Goal: Task Accomplishment & Management: Complete application form

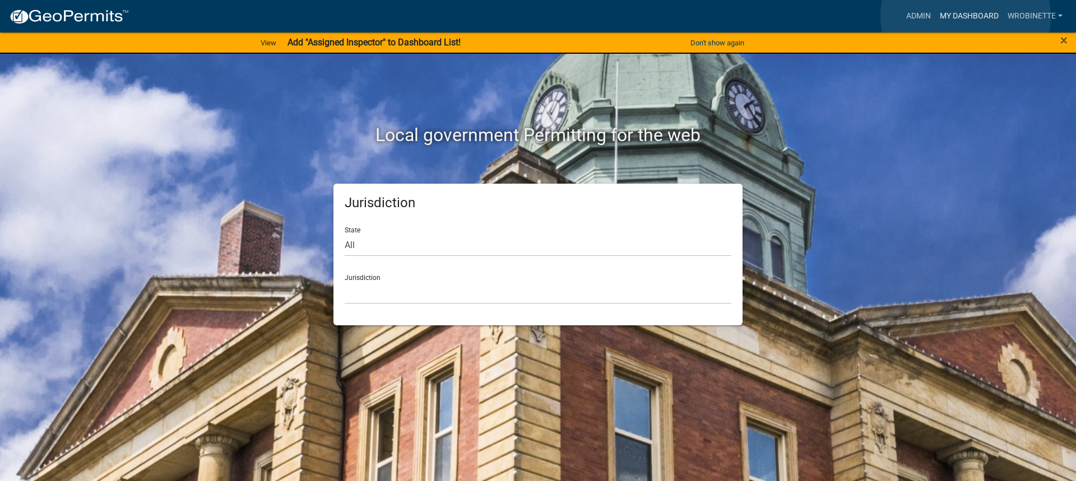
click at [965, 17] on link "My Dashboard" at bounding box center [969, 16] width 68 height 21
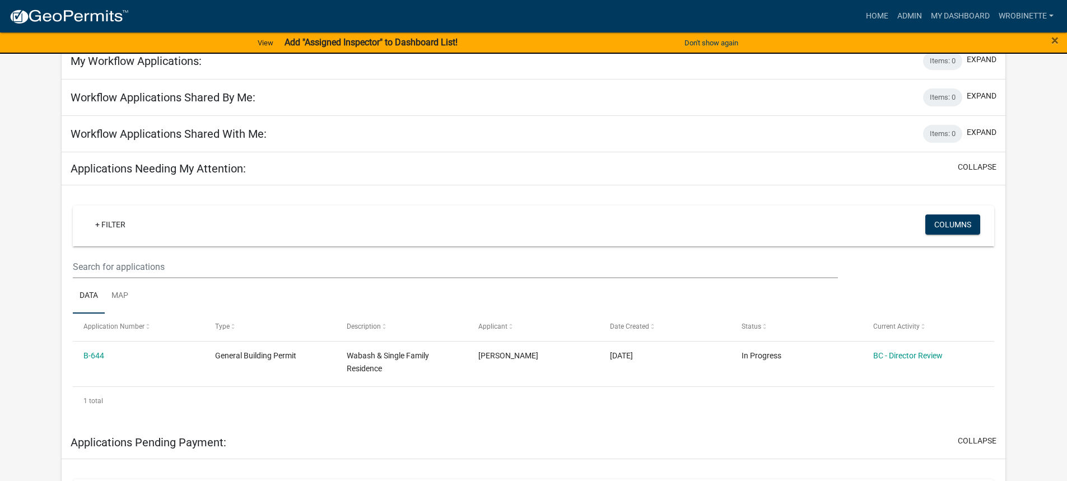
scroll to position [168, 0]
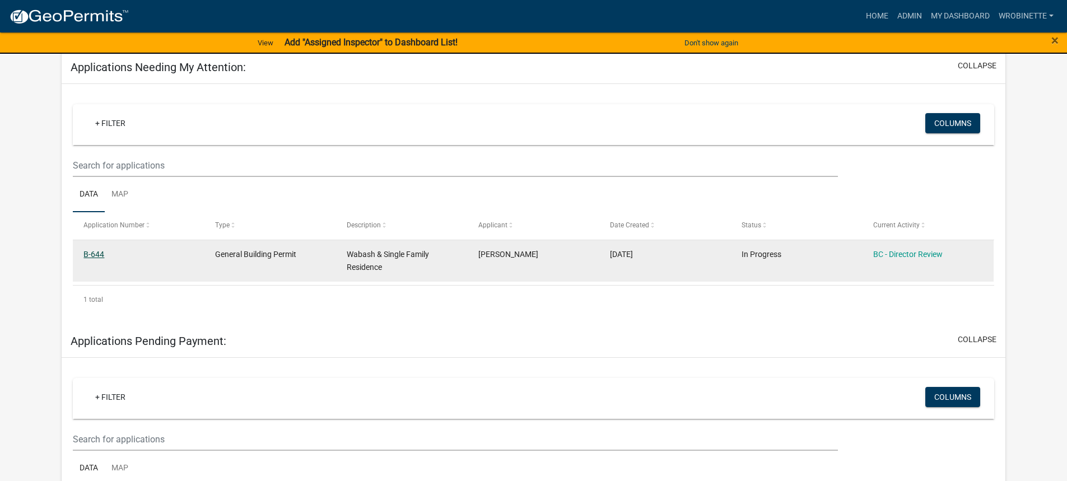
click at [97, 254] on link "B-644" at bounding box center [93, 254] width 21 height 9
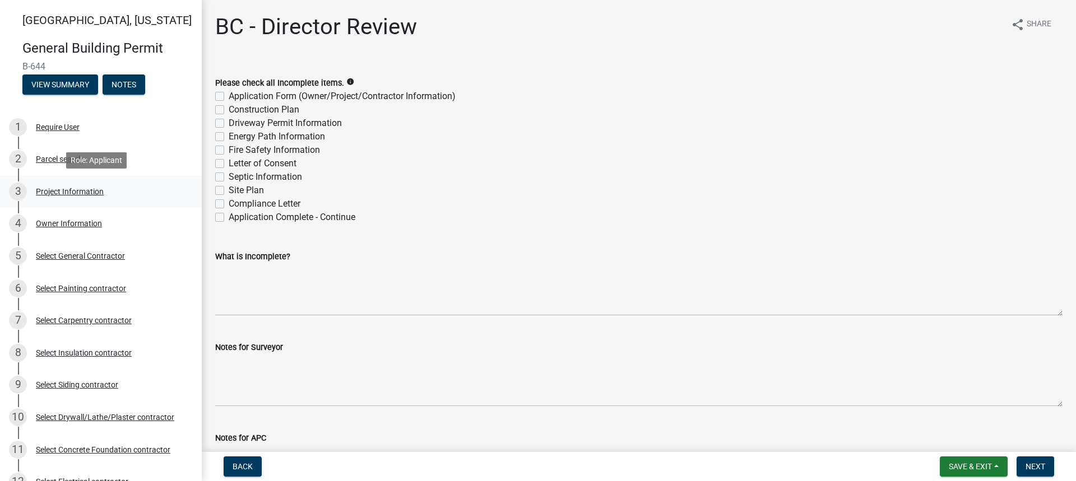
click at [72, 192] on div "Project Information" at bounding box center [70, 192] width 68 height 8
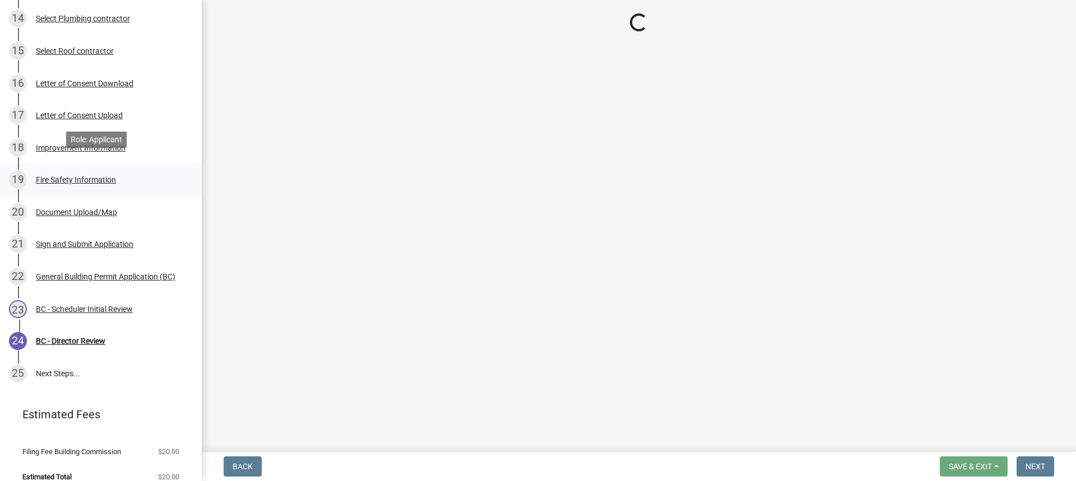
scroll to position [541, 0]
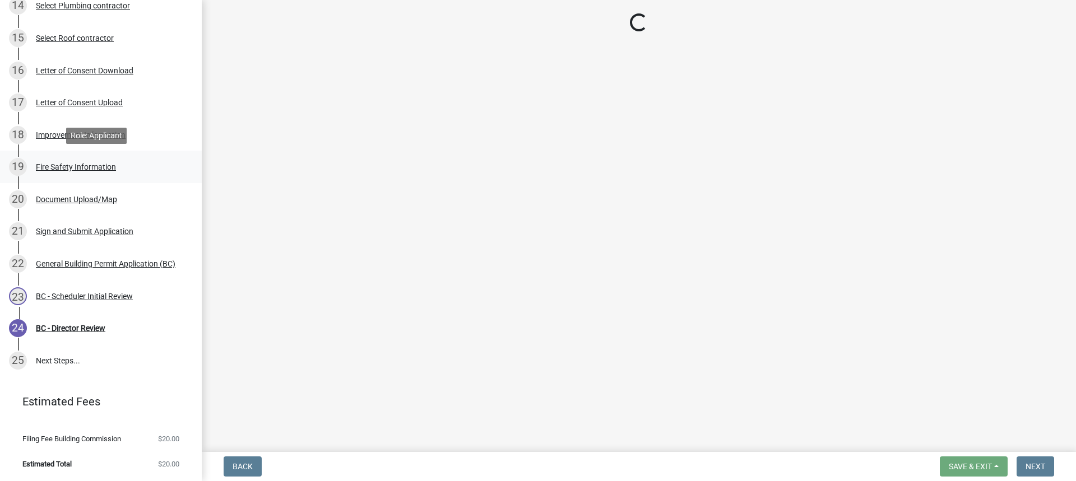
select select "f62e9ec7-2ce1-40c9-9d70-ac6e7ddc5d7c"
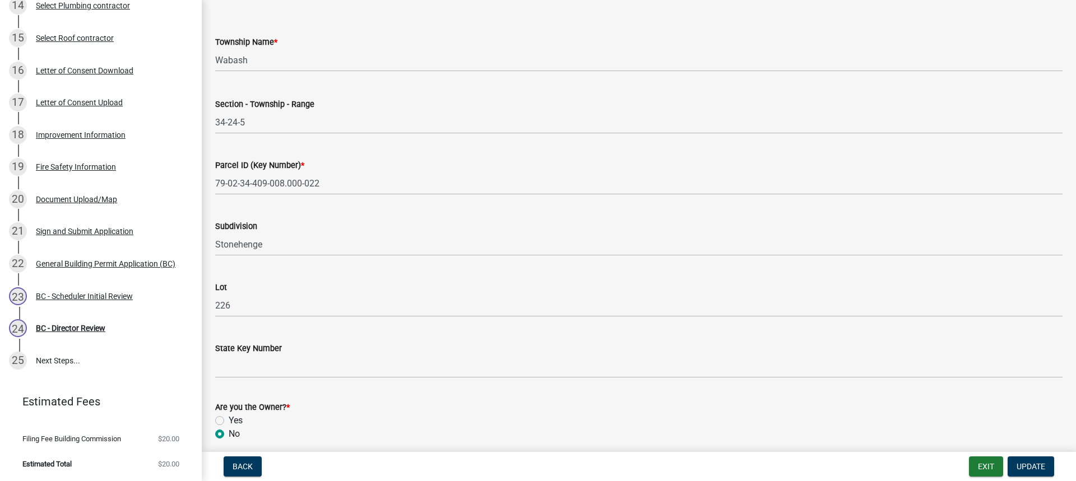
scroll to position [598, 0]
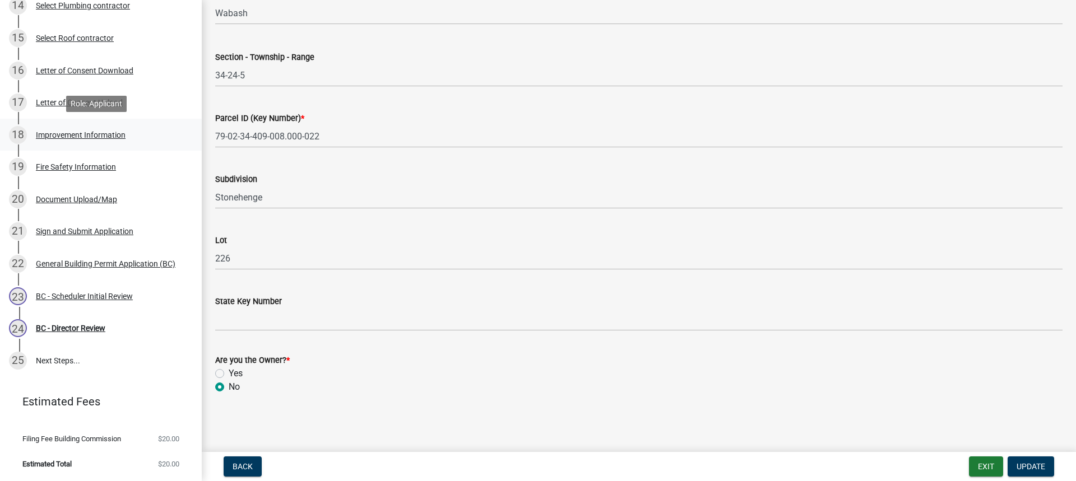
click at [73, 136] on div "Improvement Information" at bounding box center [81, 135] width 90 height 8
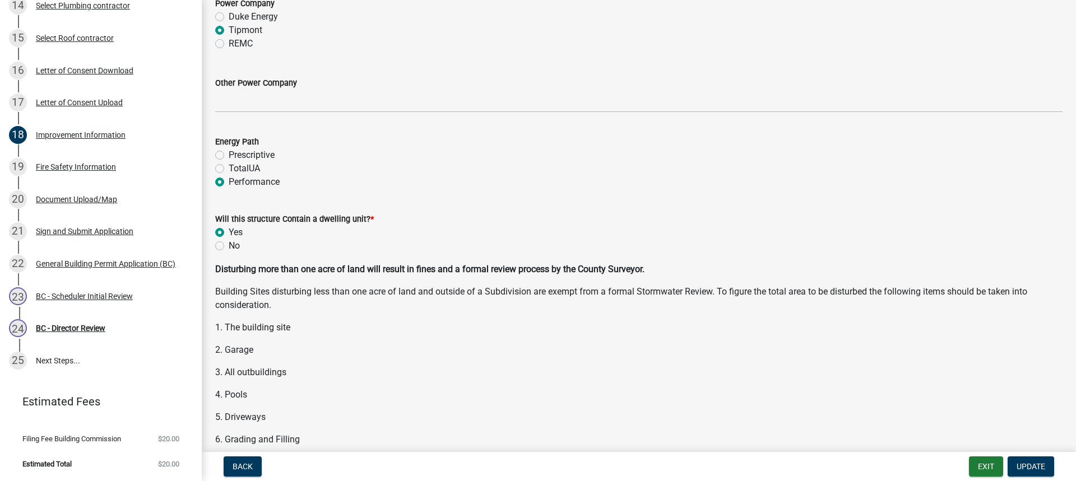
scroll to position [1344, 0]
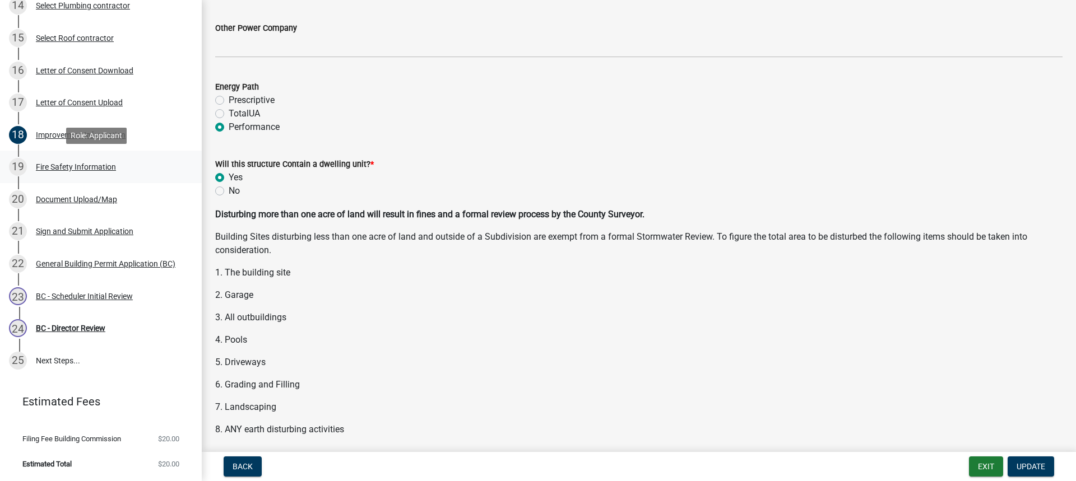
click at [103, 169] on div "Fire Safety Information" at bounding box center [76, 167] width 80 height 8
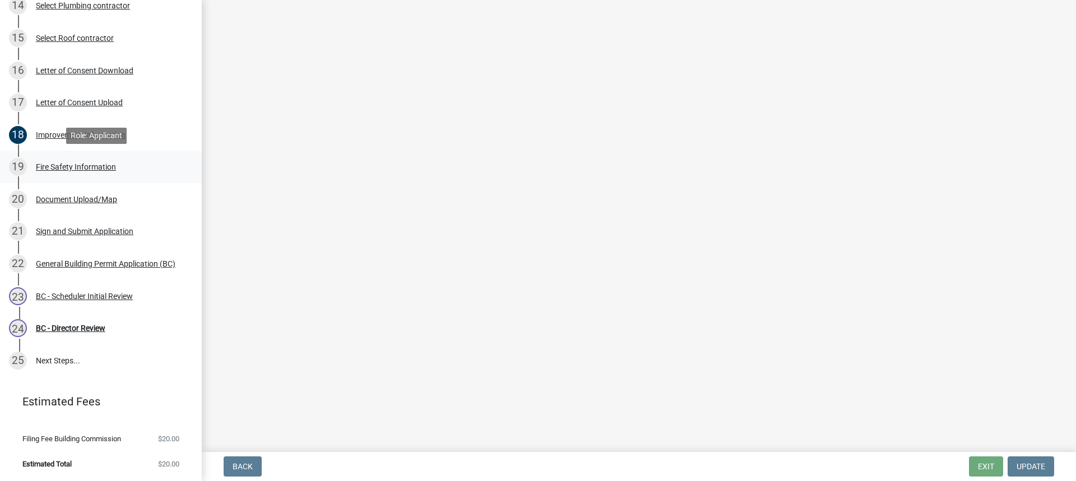
scroll to position [0, 0]
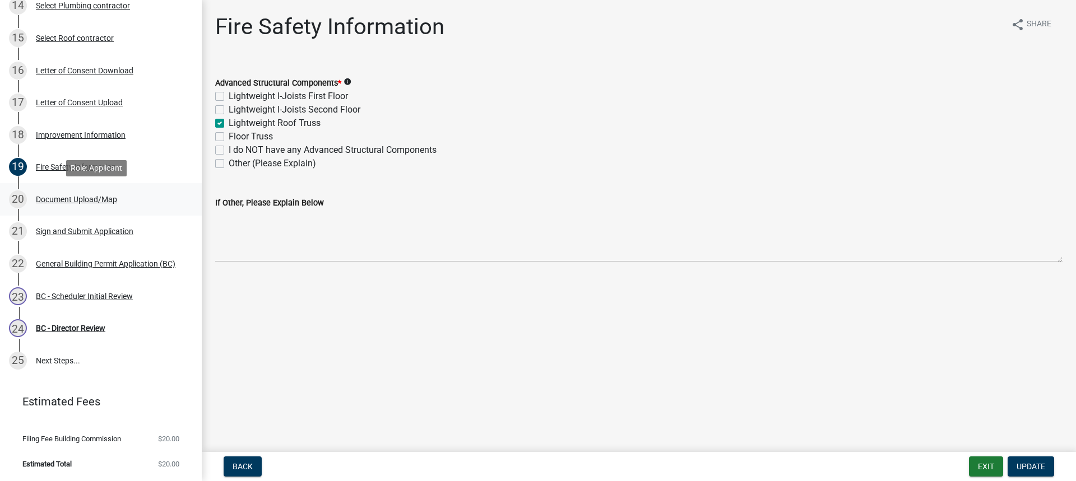
click at [88, 197] on div "Document Upload/Map" at bounding box center [76, 200] width 81 height 8
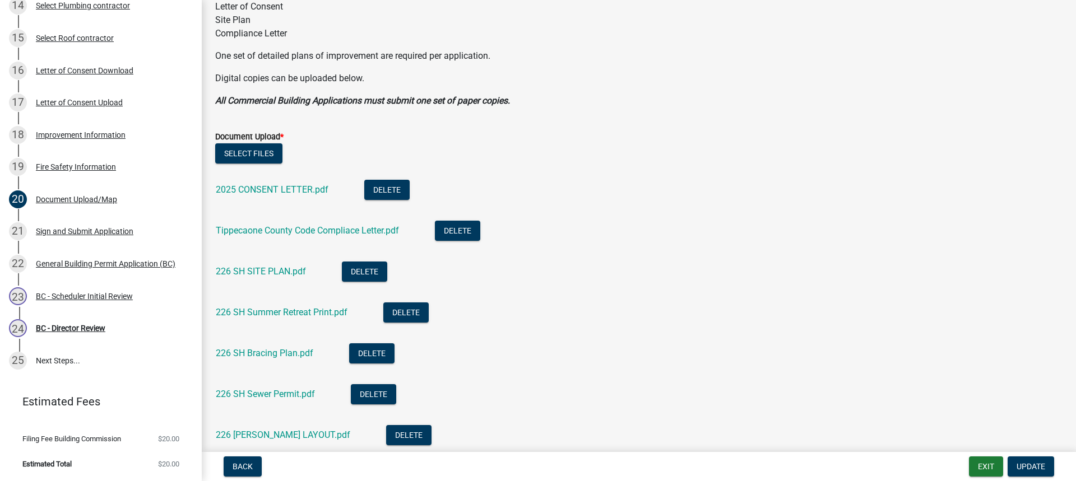
scroll to position [280, 0]
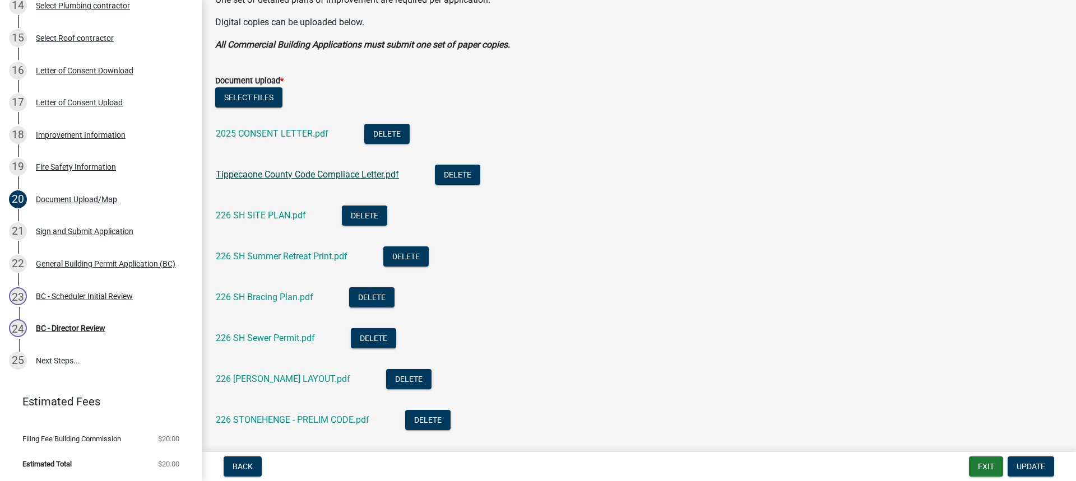
click at [334, 171] on link "Tippecaone County Code Compliace Letter.pdf" at bounding box center [307, 174] width 183 height 11
click at [278, 218] on link "226 SH SITE PLAN.pdf" at bounding box center [261, 215] width 90 height 11
click at [288, 253] on link "226 SH Summer Retreat Print.pdf" at bounding box center [282, 256] width 132 height 11
click at [296, 298] on link "226 SH Bracing Plan.pdf" at bounding box center [264, 297] width 97 height 11
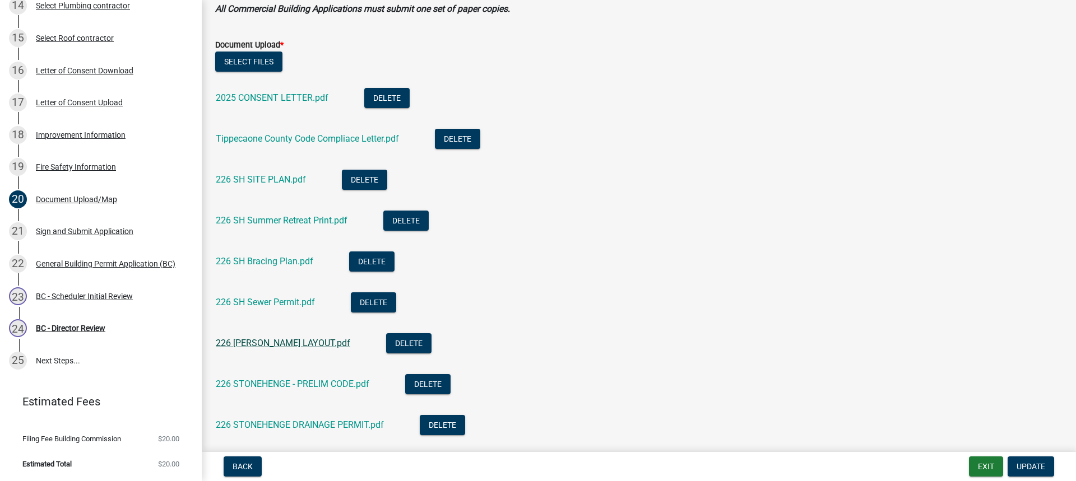
scroll to position [336, 0]
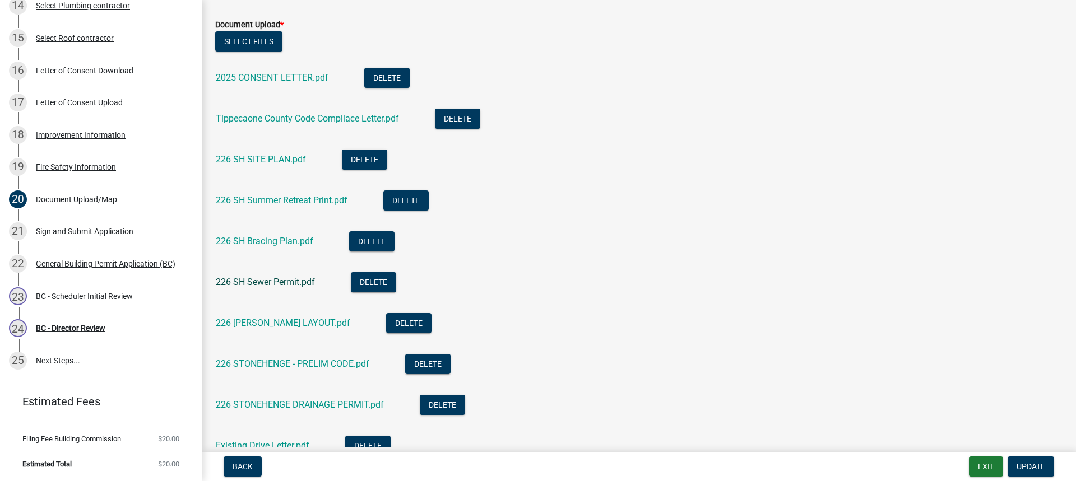
click at [272, 286] on link "226 SH Sewer Permit.pdf" at bounding box center [265, 282] width 99 height 11
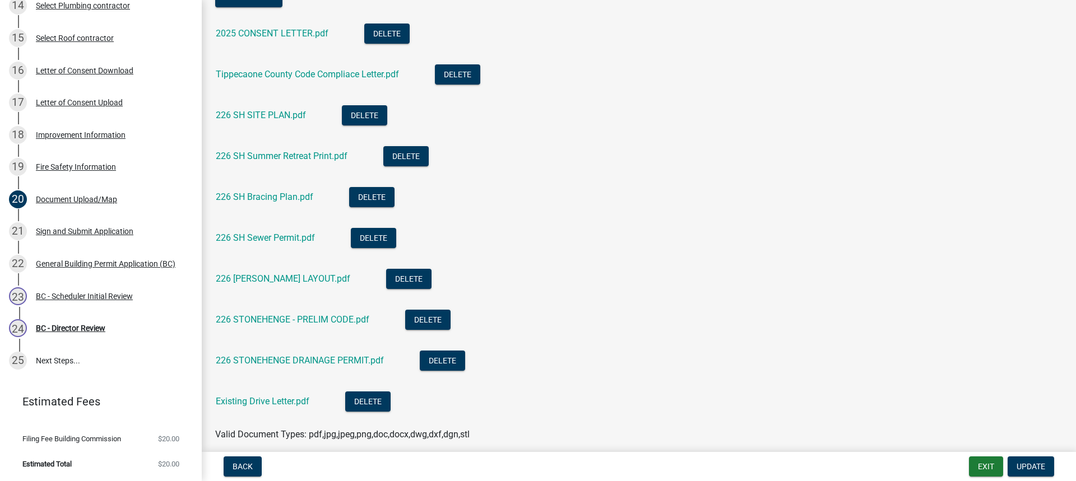
scroll to position [448, 0]
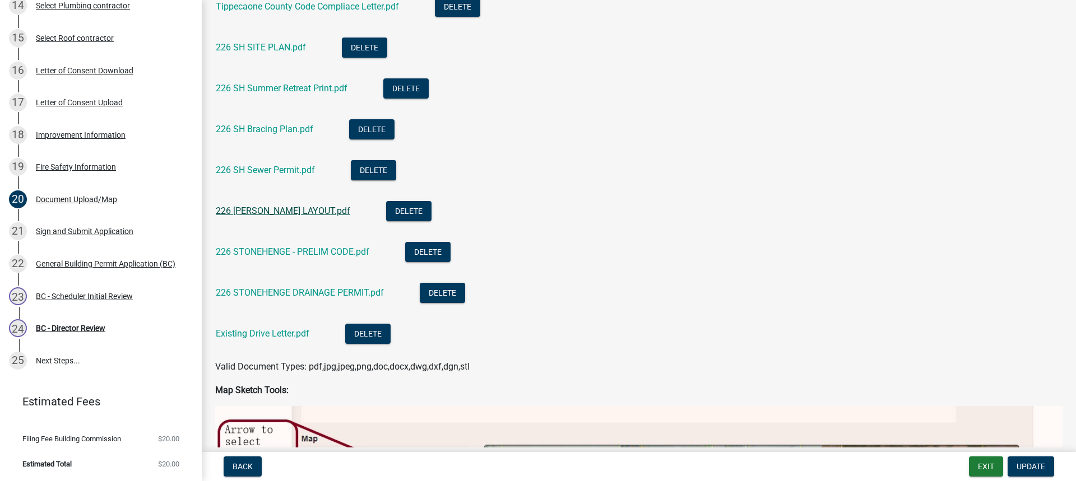
click at [279, 212] on link "226 [PERSON_NAME] LAYOUT.pdf" at bounding box center [283, 211] width 134 height 11
click at [275, 250] on link "226 STONEHENGE - PRELIM CODE.pdf" at bounding box center [292, 251] width 153 height 11
click at [269, 289] on link "226 STONEHENGE DRAINAGE PERMIT.pdf" at bounding box center [300, 292] width 168 height 11
click at [269, 336] on link "Existing Drive Letter.pdf" at bounding box center [263, 333] width 94 height 11
click at [72, 295] on div "BC - Scheduler Initial Review" at bounding box center [84, 296] width 97 height 8
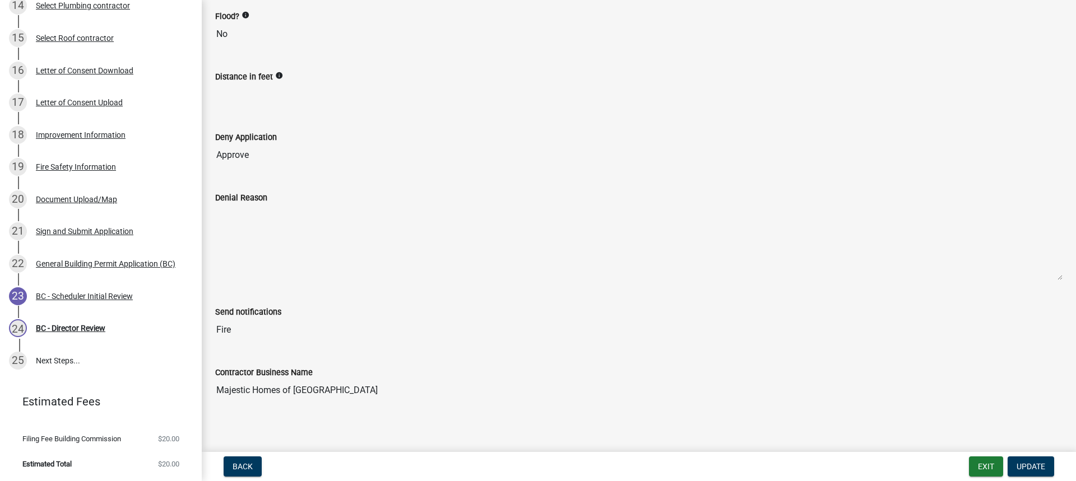
scroll to position [190, 0]
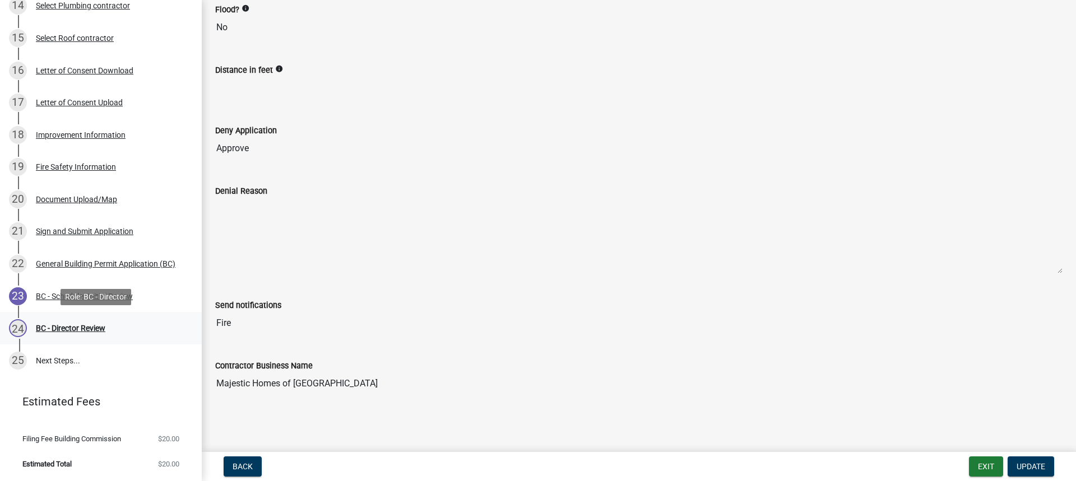
click at [85, 329] on div "BC - Director Review" at bounding box center [70, 328] width 69 height 8
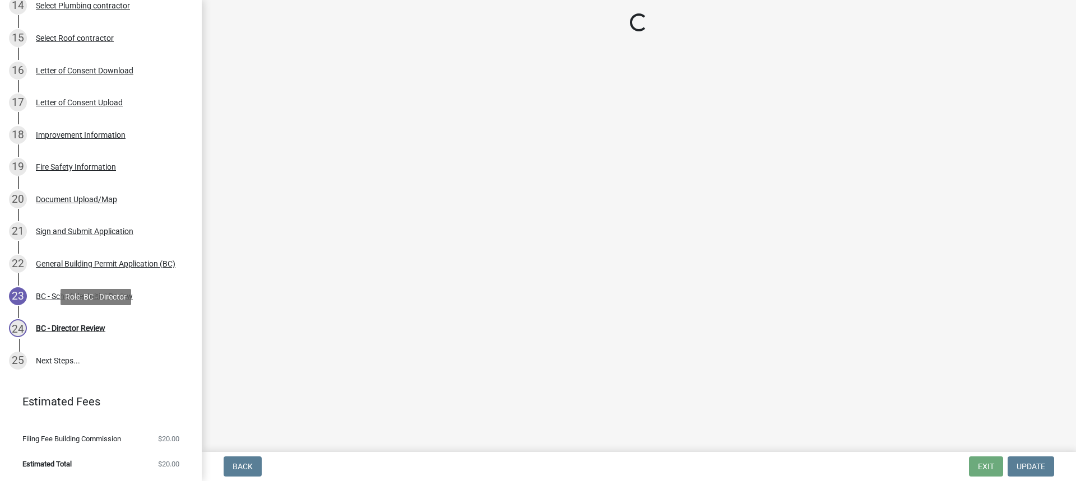
scroll to position [0, 0]
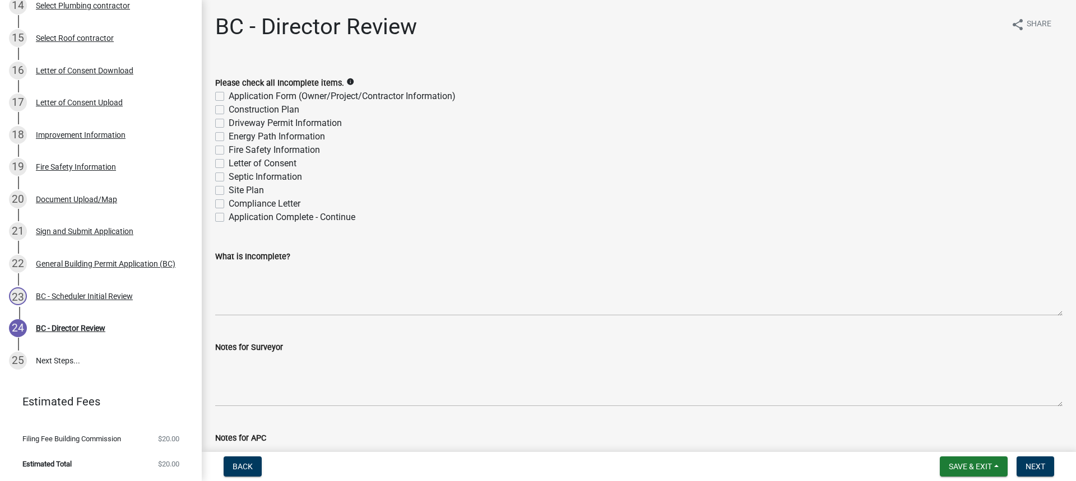
click at [229, 108] on label "Construction Plan" at bounding box center [264, 109] width 71 height 13
click at [229, 108] on input "Construction Plan" at bounding box center [232, 106] width 7 height 7
checkbox input "true"
checkbox input "false"
checkbox input "true"
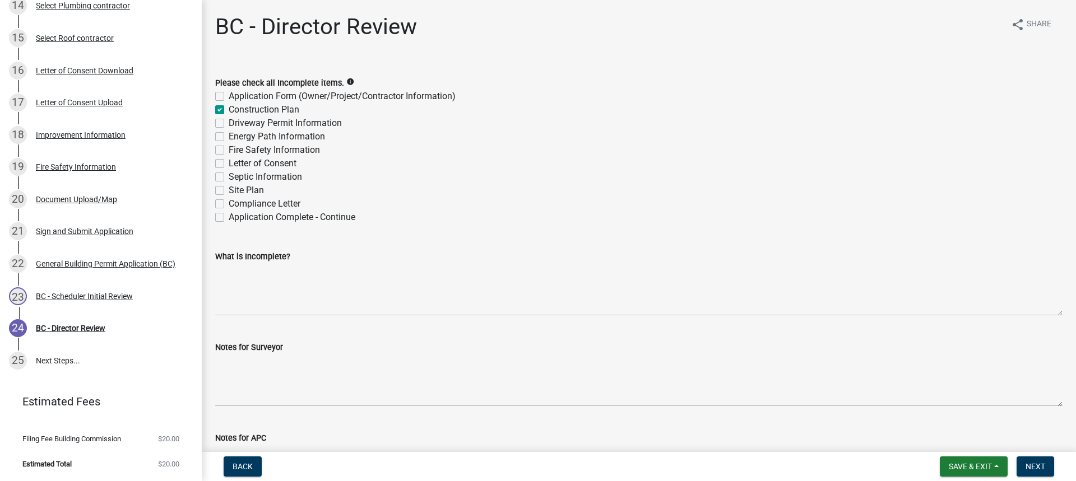
checkbox input "false"
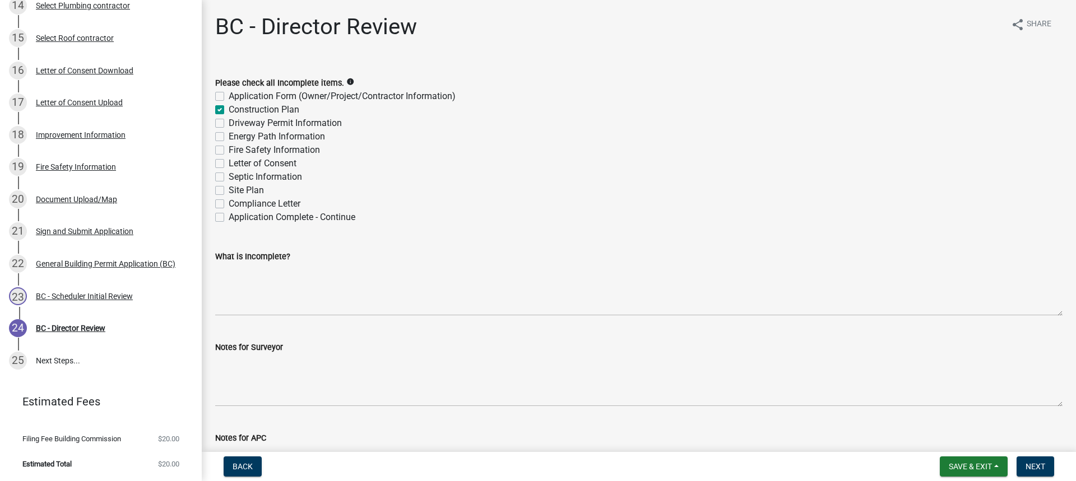
checkbox input "false"
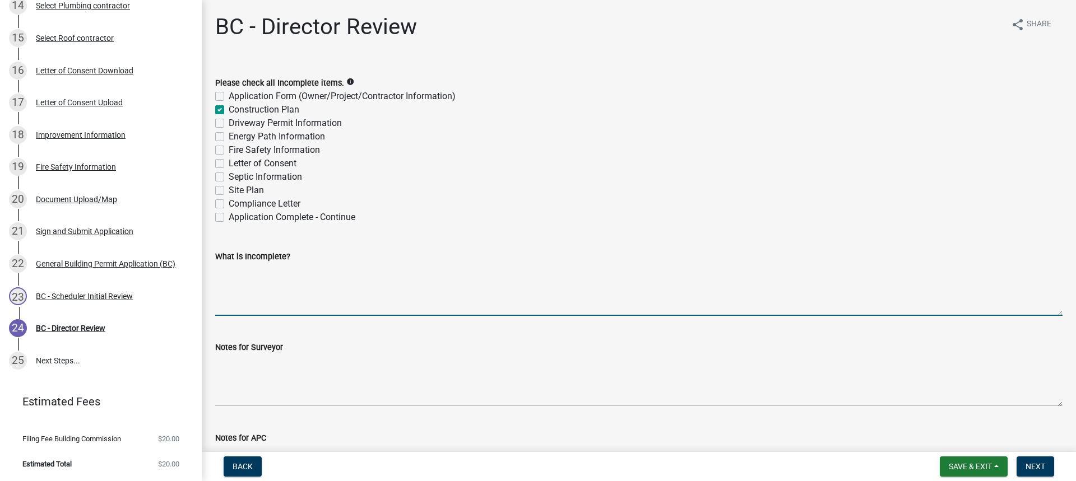
click at [248, 264] on textarea "What is Incomplete?" at bounding box center [638, 289] width 847 height 53
type textarea "Need acknowledgement that the covered porch in back will never be enclosed or s…"
click at [1038, 464] on span "Next" at bounding box center [1035, 466] width 20 height 9
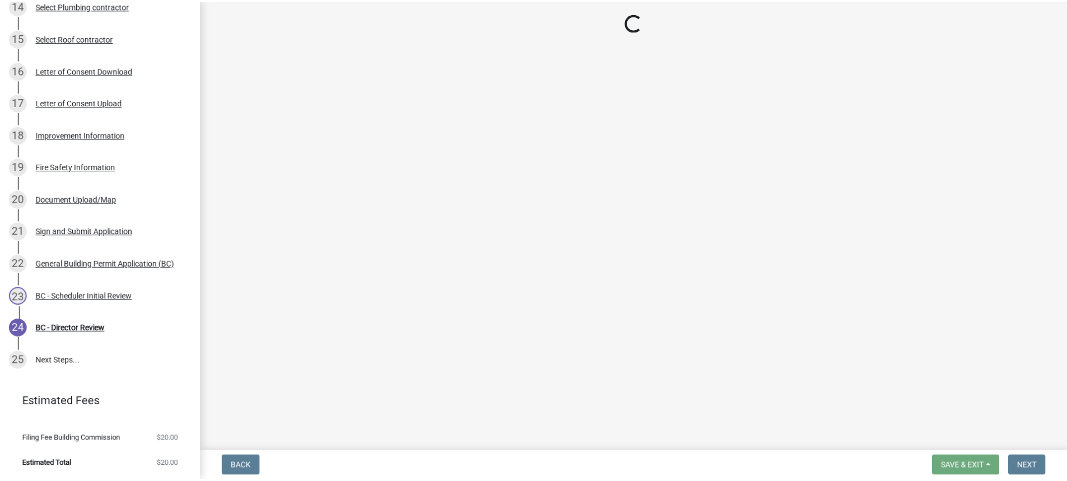
scroll to position [605, 0]
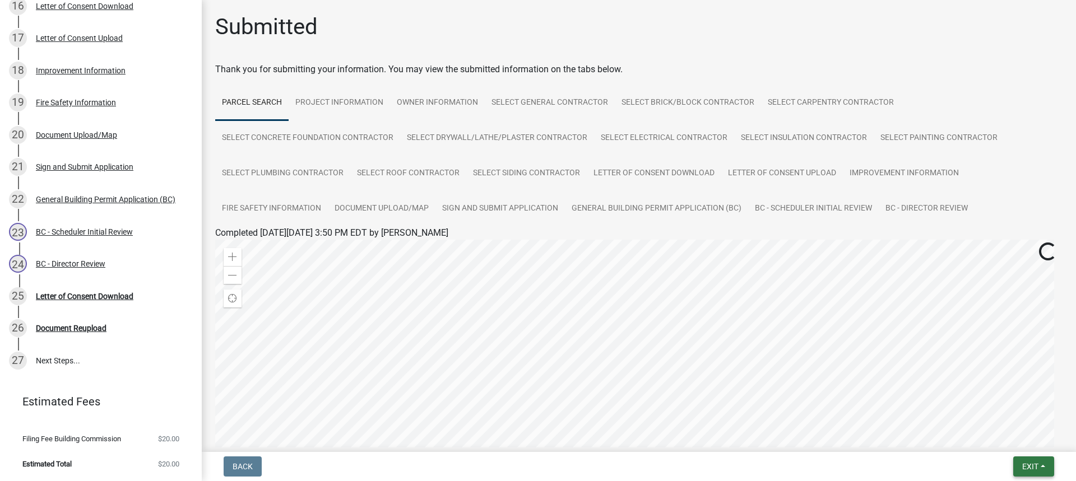
click at [1031, 467] on span "Exit" at bounding box center [1030, 466] width 16 height 9
click at [987, 435] on button "Save & Exit" at bounding box center [1009, 437] width 90 height 27
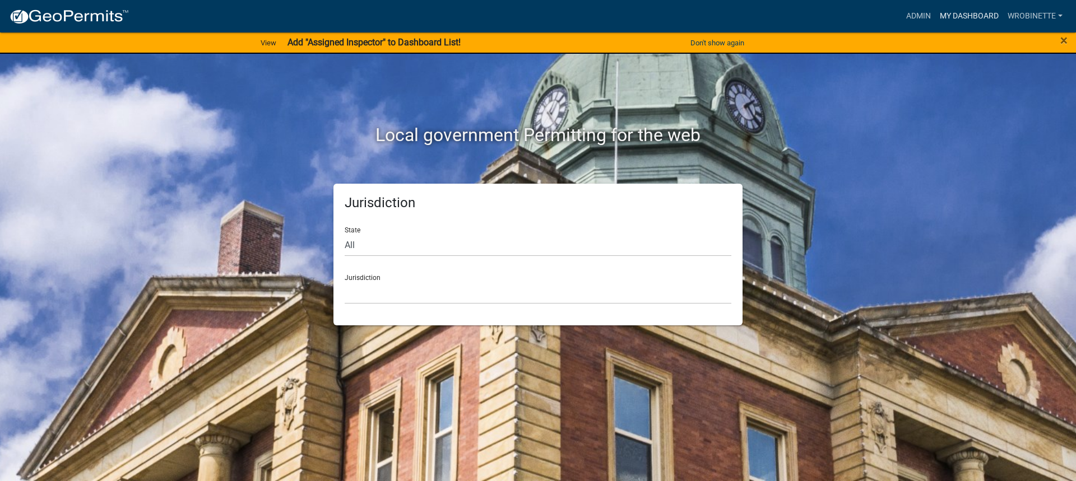
click at [971, 17] on link "My Dashboard" at bounding box center [969, 16] width 68 height 21
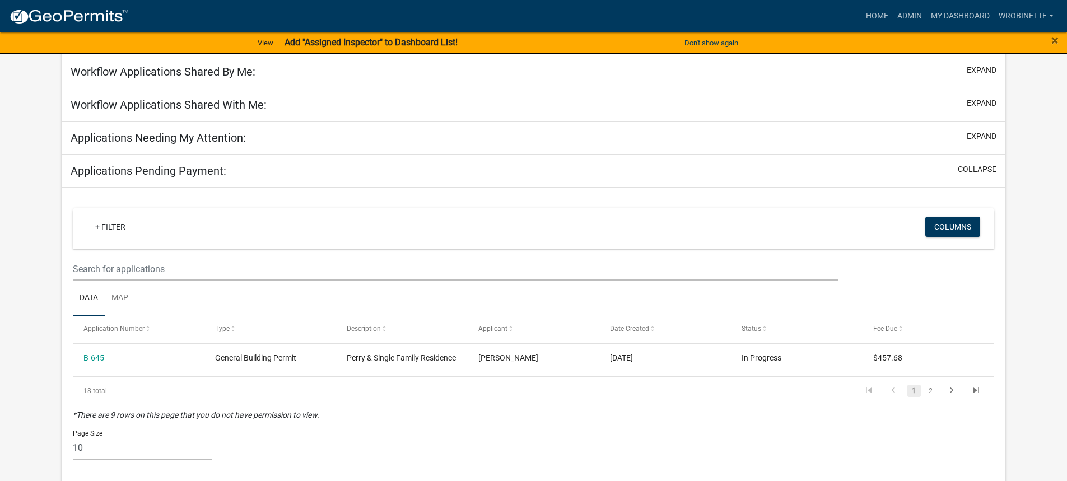
scroll to position [112, 0]
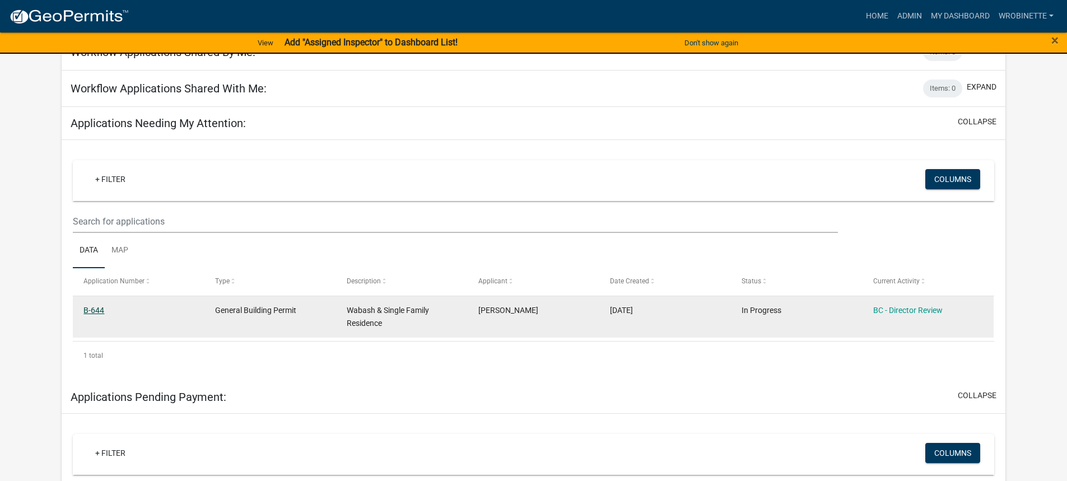
click at [94, 313] on link "B-644" at bounding box center [93, 310] width 21 height 9
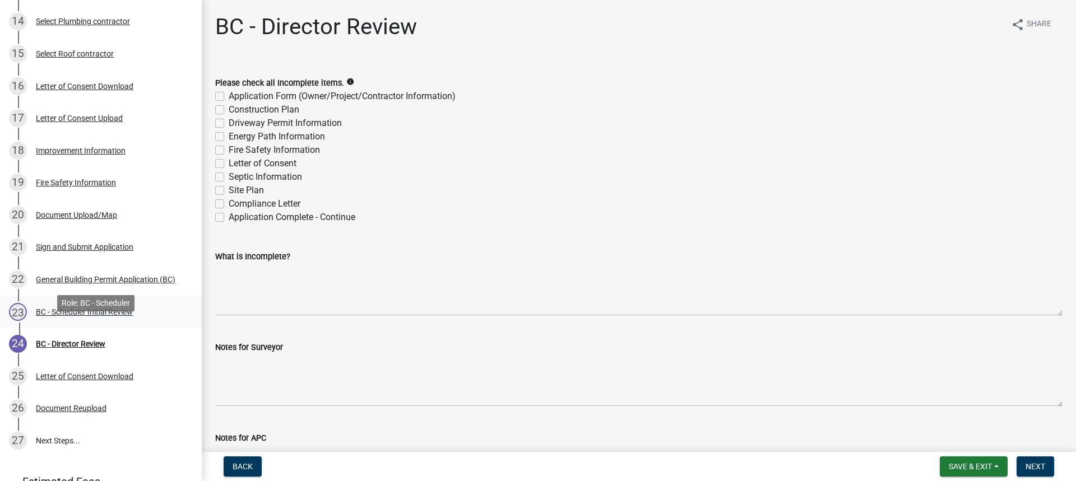
scroll to position [605, 0]
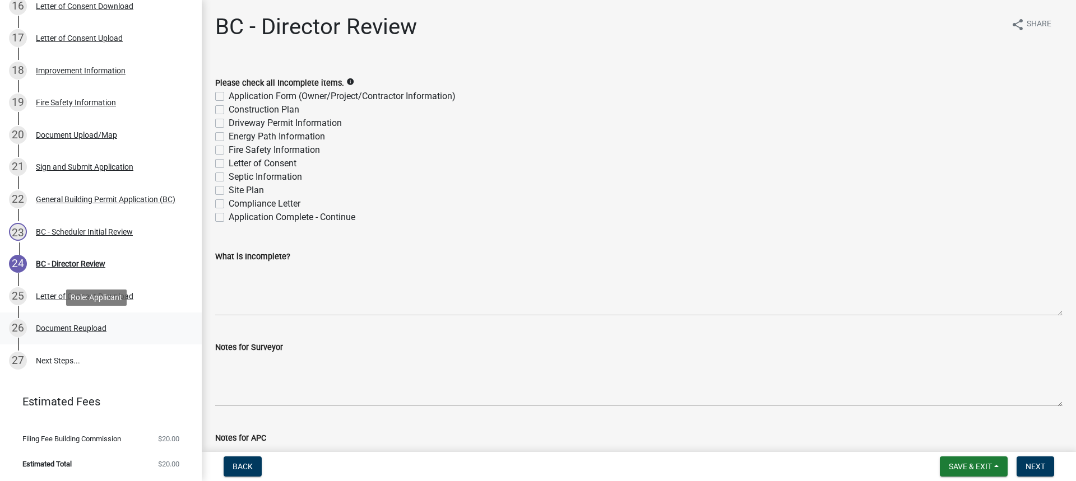
click at [75, 331] on div "Document Reupload" at bounding box center [71, 328] width 71 height 8
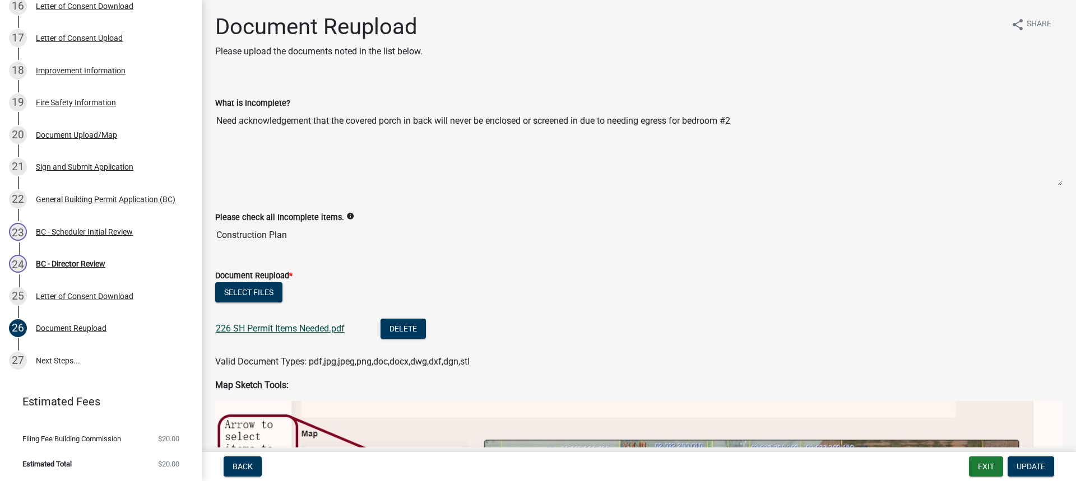
click at [296, 332] on link "226 SH Permit Items Needed.pdf" at bounding box center [280, 328] width 129 height 11
click at [89, 262] on div "BC - Director Review" at bounding box center [70, 264] width 69 height 8
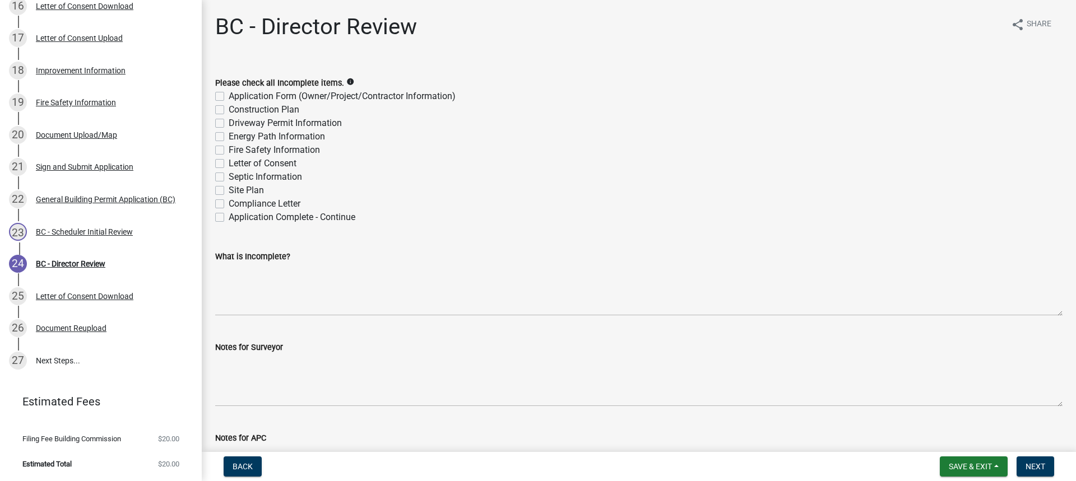
click at [229, 219] on label "Application Complete - Continue" at bounding box center [292, 217] width 127 height 13
click at [229, 218] on input "Application Complete - Continue" at bounding box center [232, 214] width 7 height 7
checkbox input "true"
checkbox input "false"
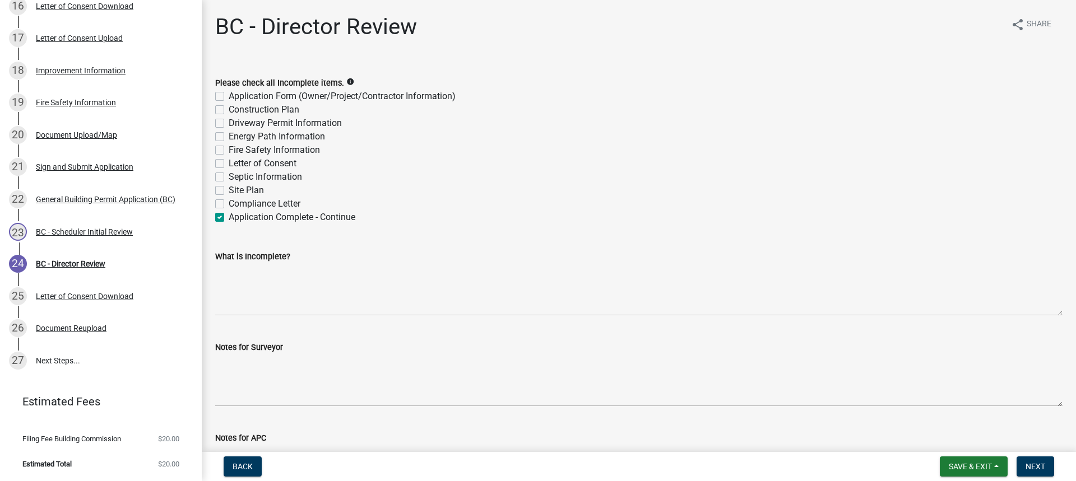
checkbox input "false"
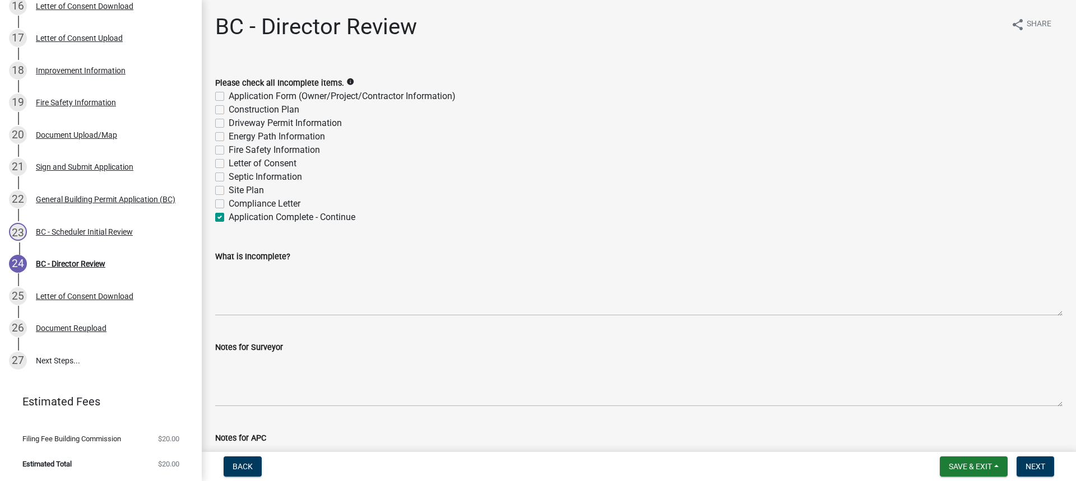
checkbox input "false"
checkbox input "true"
click at [1033, 468] on span "Next" at bounding box center [1035, 466] width 20 height 9
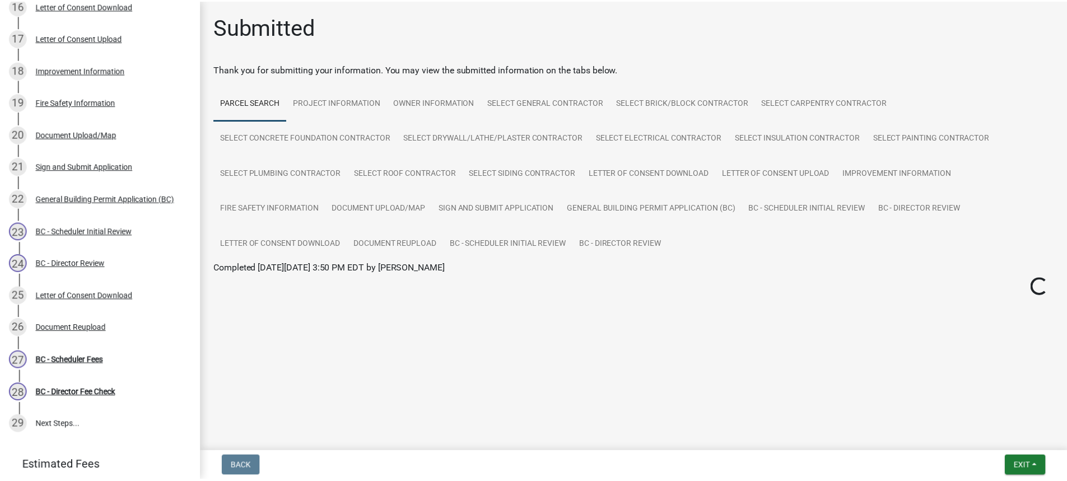
scroll to position [669, 0]
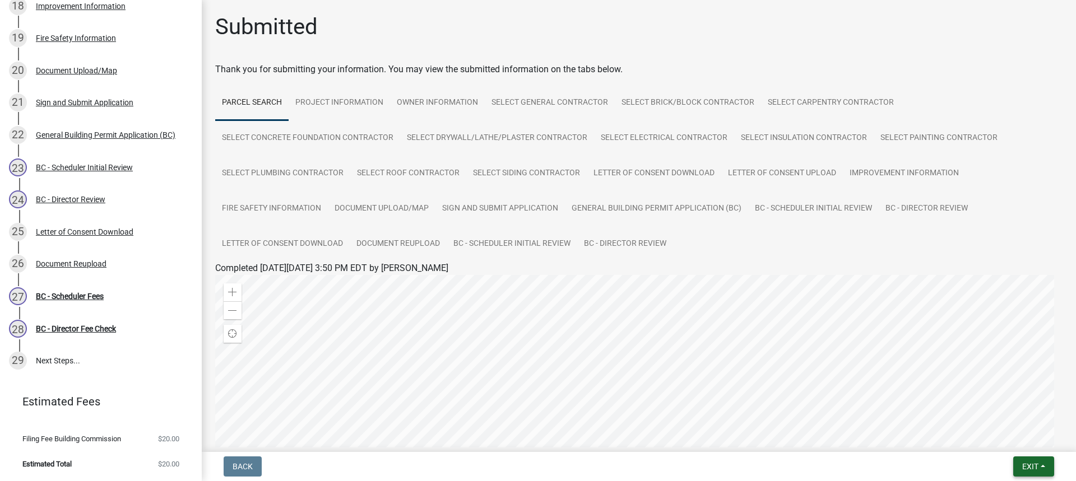
click at [1040, 465] on button "Exit" at bounding box center [1033, 467] width 41 height 20
click at [990, 438] on button "Save & Exit" at bounding box center [1009, 437] width 90 height 27
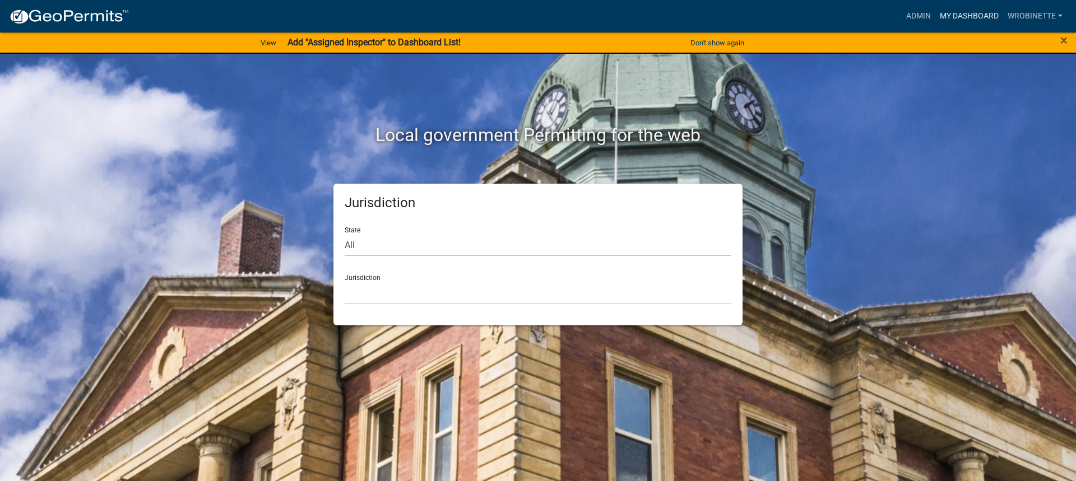
click at [969, 12] on link "My Dashboard" at bounding box center [969, 16] width 68 height 21
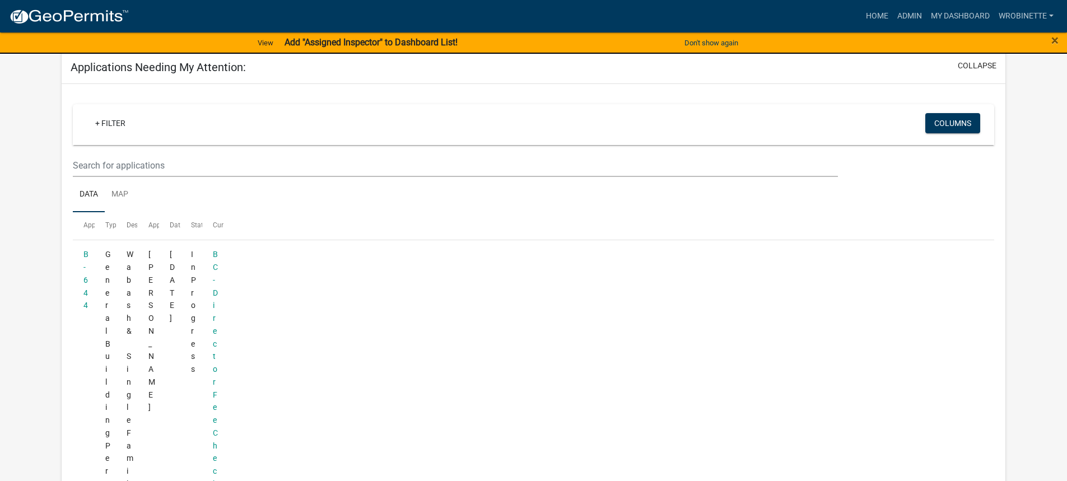
scroll to position [153, 0]
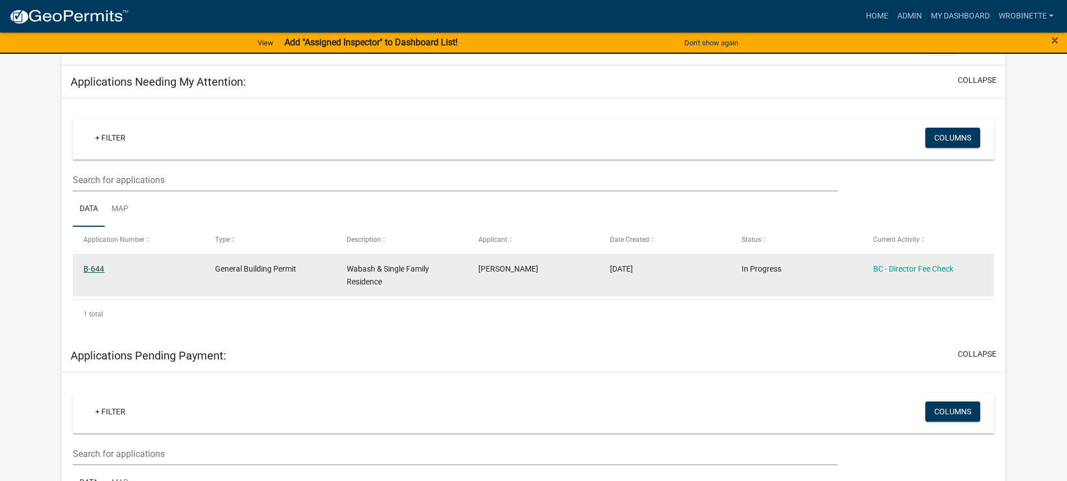
click at [96, 266] on link "B-644" at bounding box center [93, 268] width 21 height 9
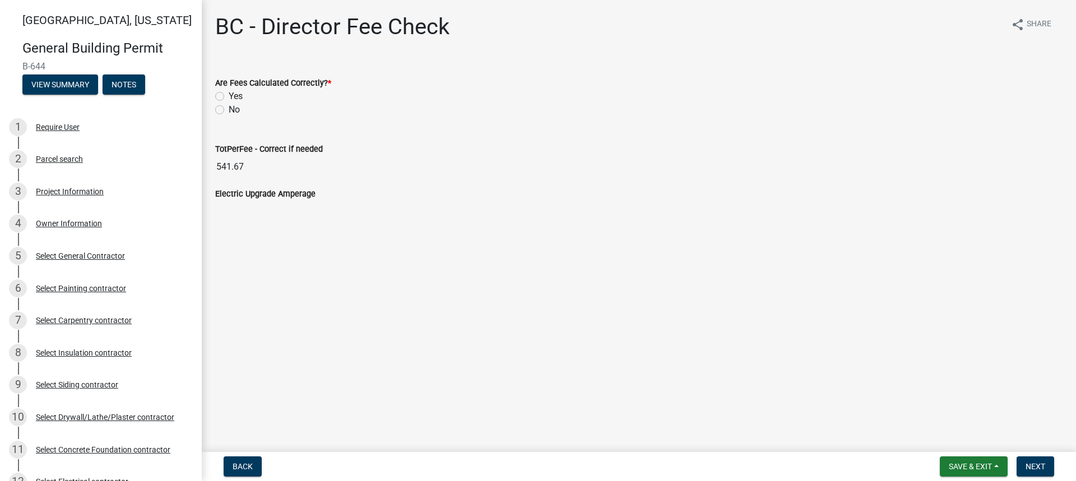
click at [229, 93] on label "Yes" at bounding box center [236, 96] width 14 height 13
click at [229, 93] on input "Yes" at bounding box center [232, 93] width 7 height 7
radio input "true"
click at [1035, 462] on span "Next" at bounding box center [1035, 466] width 20 height 9
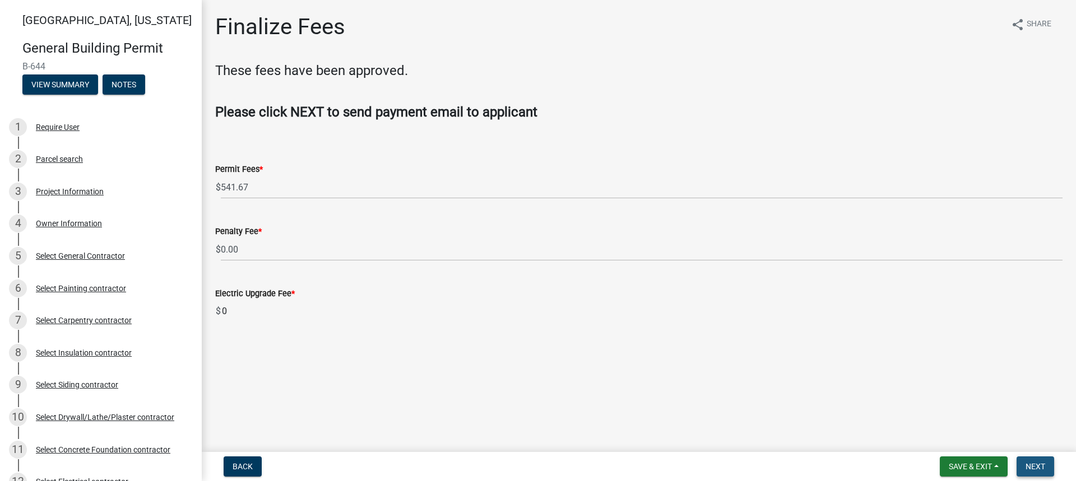
click at [1038, 466] on span "Next" at bounding box center [1035, 466] width 20 height 9
